Goal: Transaction & Acquisition: Download file/media

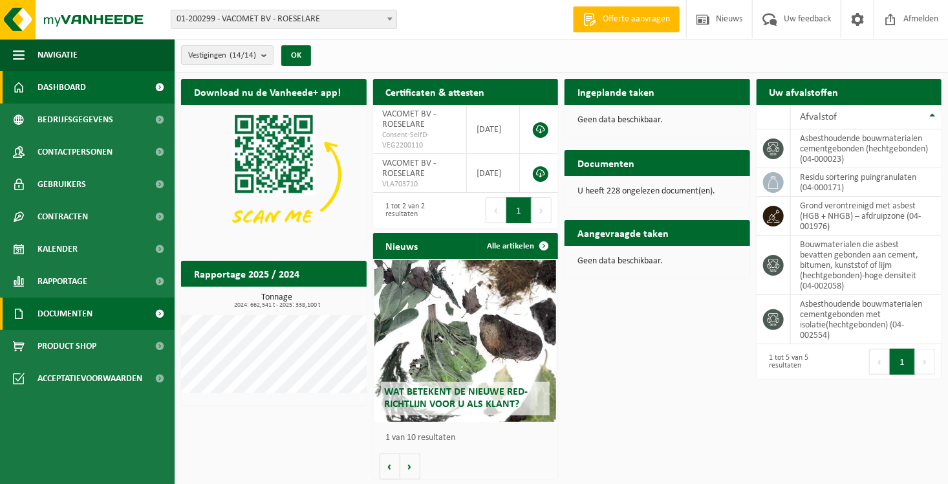
click at [72, 313] on span "Documenten" at bounding box center [65, 313] width 55 height 32
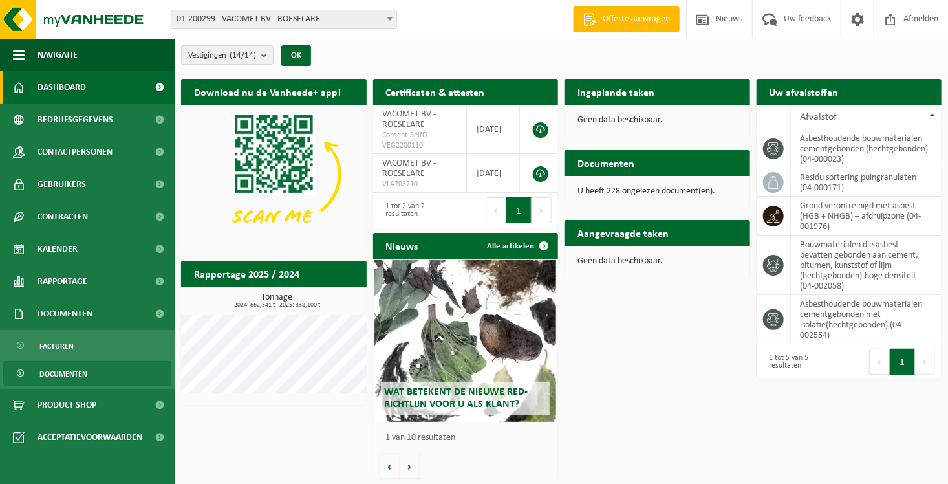
click at [92, 373] on link "Documenten" at bounding box center [87, 373] width 168 height 25
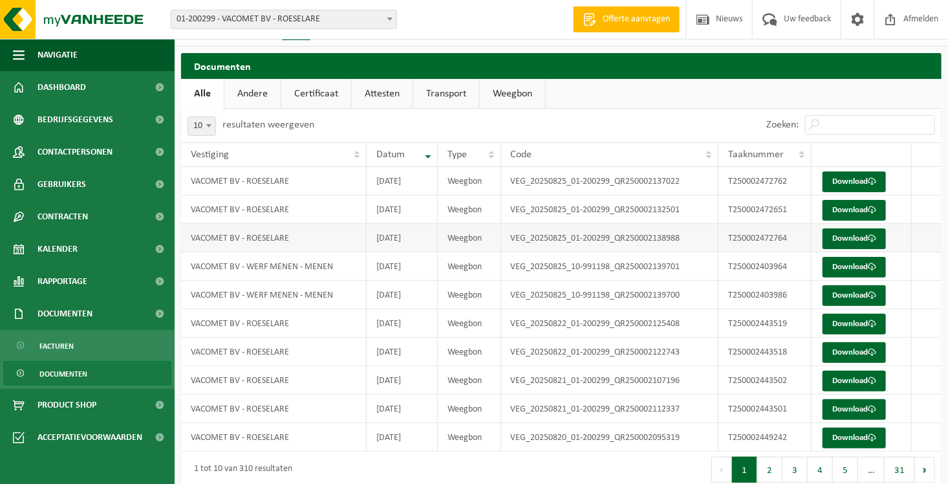
scroll to position [41, 0]
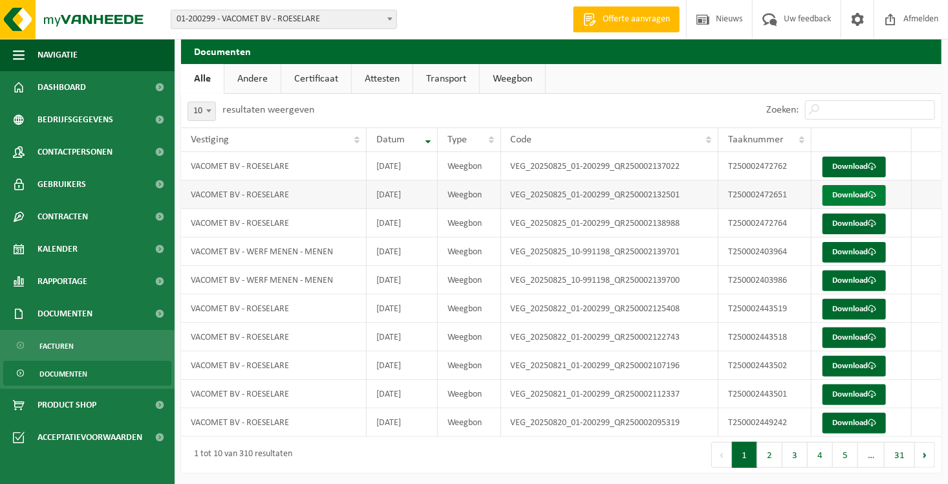
click at [848, 197] on link "Download" at bounding box center [854, 195] width 63 height 21
click at [864, 164] on link "Download" at bounding box center [854, 166] width 63 height 21
click at [834, 228] on link "Download" at bounding box center [854, 223] width 63 height 21
click at [787, 251] on td "T250002403964" at bounding box center [764, 251] width 93 height 28
click at [841, 248] on link "Download" at bounding box center [854, 252] width 63 height 21
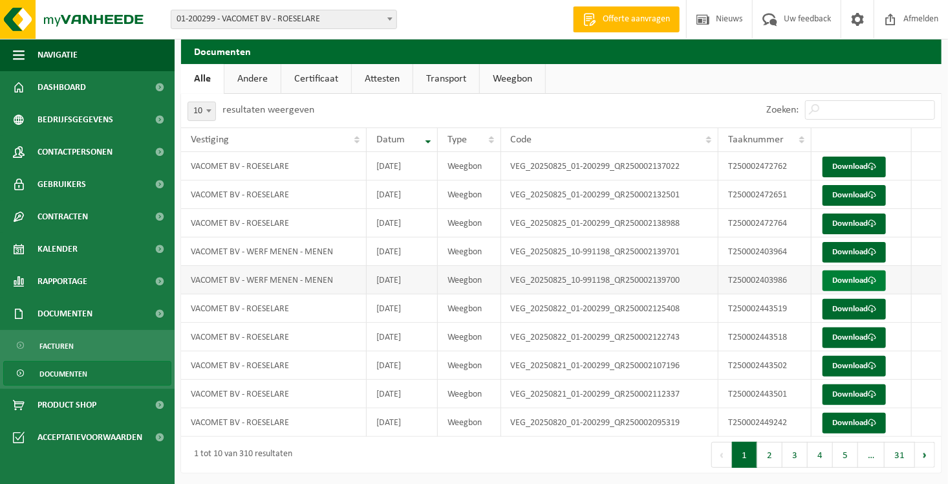
click at [841, 284] on link "Download" at bounding box center [854, 280] width 63 height 21
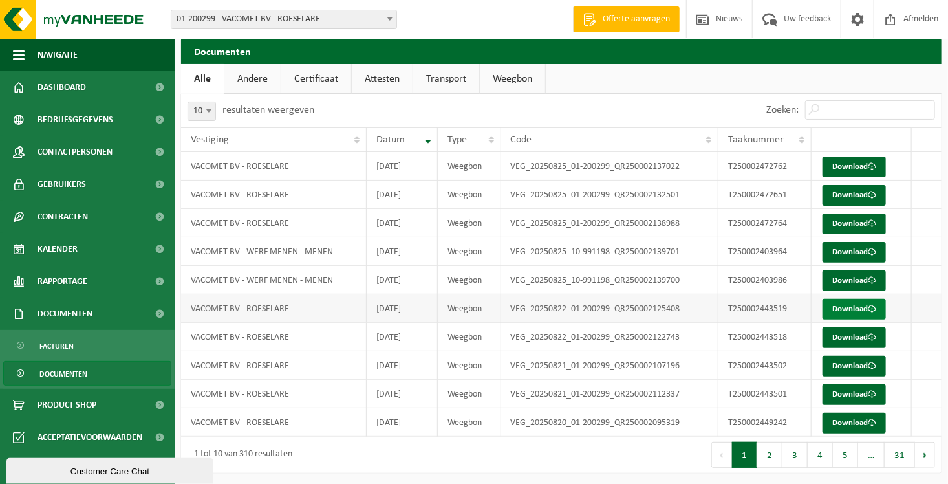
click at [837, 308] on link "Download" at bounding box center [854, 309] width 63 height 21
click at [847, 334] on link "Download" at bounding box center [854, 337] width 63 height 21
click at [770, 451] on button "2" at bounding box center [769, 455] width 25 height 26
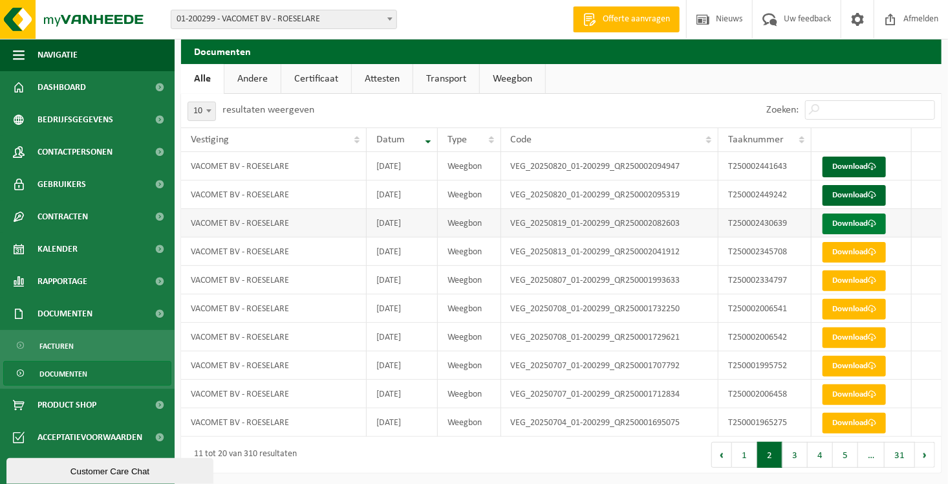
click at [837, 227] on link "Download" at bounding box center [854, 223] width 63 height 21
click at [858, 191] on link "Download" at bounding box center [854, 195] width 63 height 21
click at [850, 171] on link "Download" at bounding box center [854, 166] width 63 height 21
click at [743, 456] on button "1" at bounding box center [744, 455] width 25 height 26
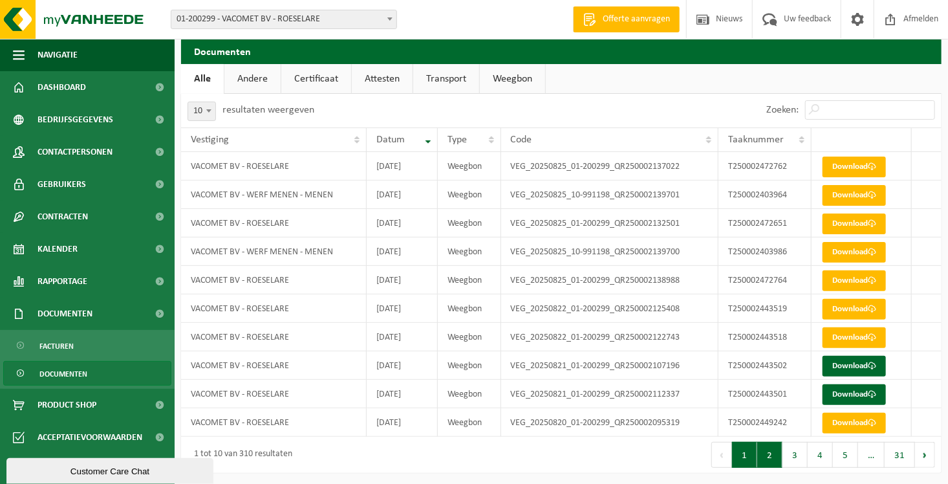
click at [773, 455] on button "2" at bounding box center [769, 455] width 25 height 26
click at [746, 455] on button "1" at bounding box center [744, 455] width 25 height 26
click at [768, 455] on button "2" at bounding box center [769, 455] width 25 height 26
click at [744, 449] on button "1" at bounding box center [744, 455] width 25 height 26
click at [848, 424] on link "Download" at bounding box center [854, 423] width 63 height 21
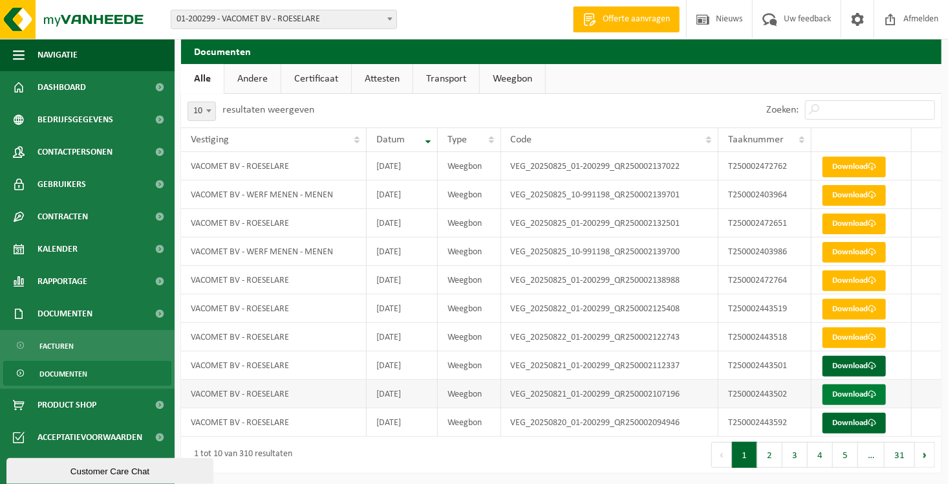
click at [841, 390] on link "Download" at bounding box center [854, 394] width 63 height 21
click at [851, 362] on link "Download" at bounding box center [854, 366] width 63 height 21
click at [775, 453] on button "2" at bounding box center [769, 455] width 25 height 26
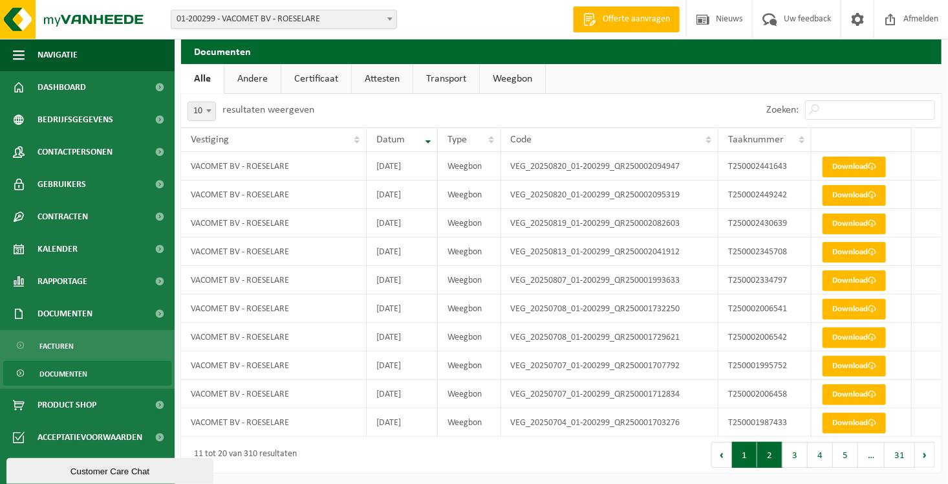
click at [744, 460] on button "1" at bounding box center [744, 455] width 25 height 26
click at [772, 453] on button "2" at bounding box center [769, 455] width 25 height 26
click at [751, 452] on button "1" at bounding box center [744, 455] width 25 height 26
click at [775, 451] on button "2" at bounding box center [769, 455] width 25 height 26
click at [752, 451] on button "1" at bounding box center [744, 455] width 25 height 26
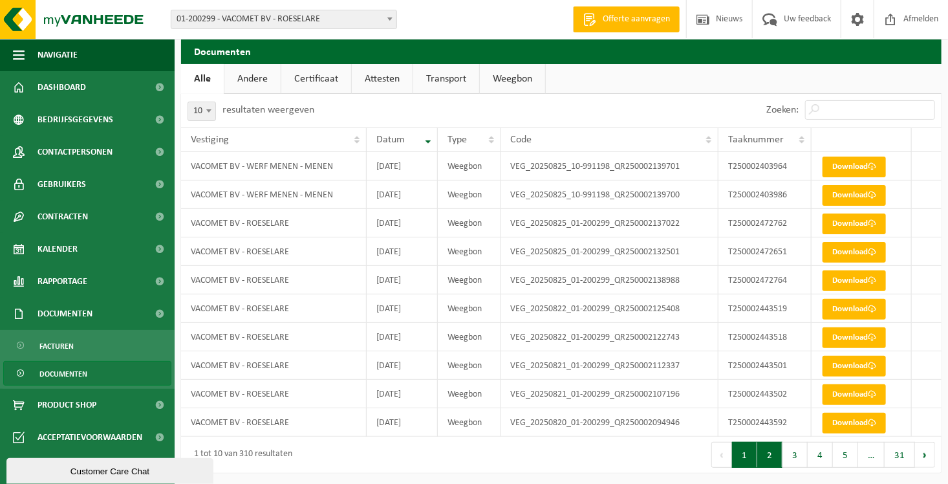
click at [777, 451] on button "2" at bounding box center [769, 455] width 25 height 26
click at [747, 460] on button "1" at bounding box center [744, 455] width 25 height 26
click at [694, 341] on td "VEG_20250822_01-200299_QR250002122743" at bounding box center [610, 337] width 218 height 28
click at [697, 285] on td "VEG_20250825_01-200299_QR250002138988" at bounding box center [610, 280] width 218 height 28
click at [706, 282] on td "VEG_20250825_01-200299_QR250002138988" at bounding box center [610, 280] width 218 height 28
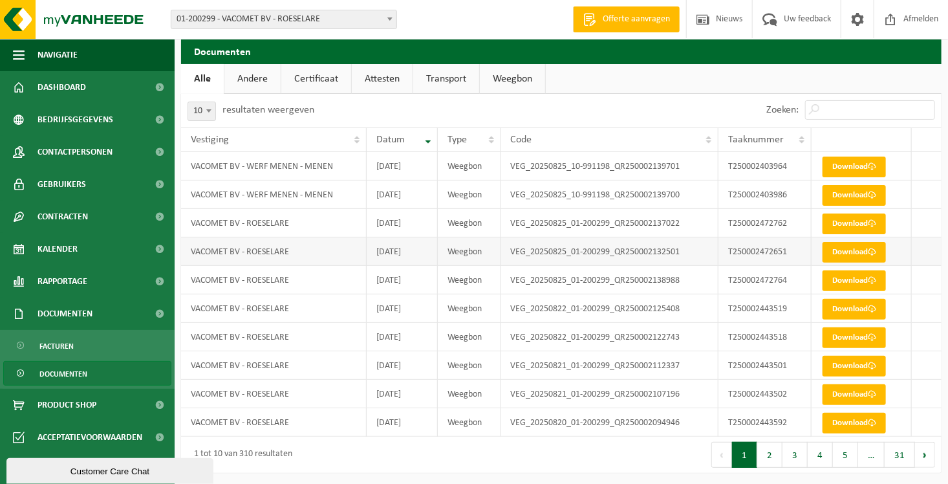
click at [697, 255] on td "VEG_20250825_01-200299_QR250002132501" at bounding box center [610, 251] width 218 height 28
